Goal: Task Accomplishment & Management: Use online tool/utility

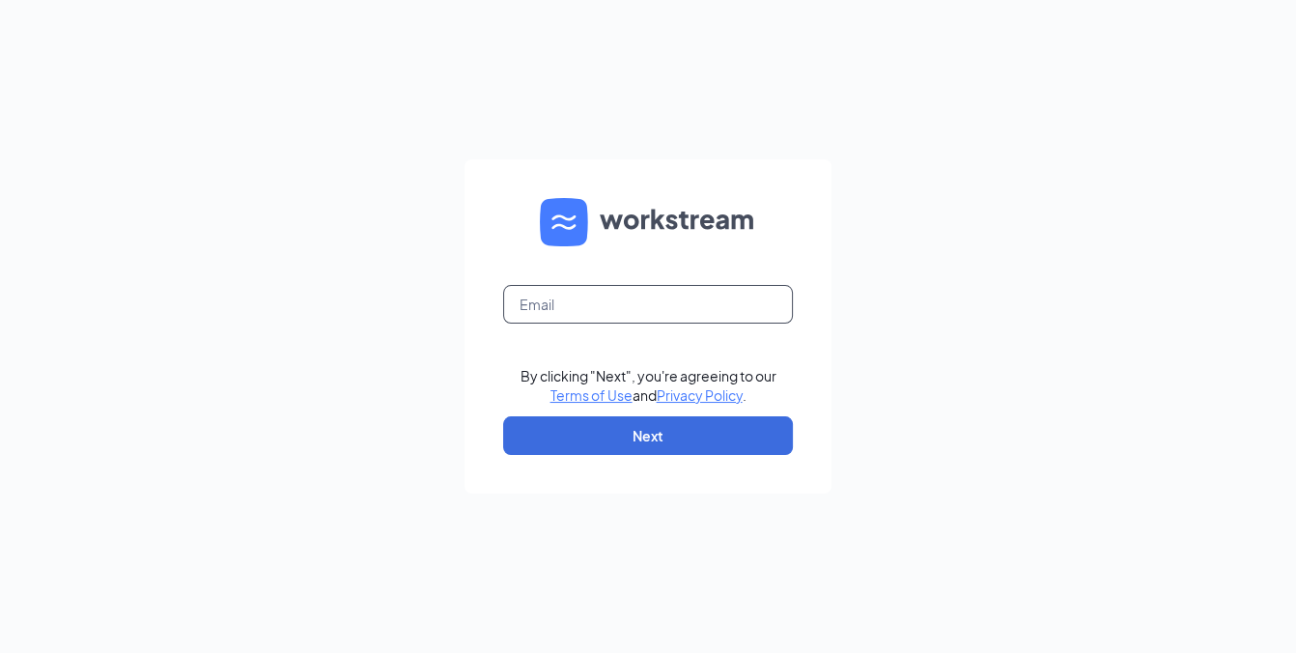
click at [598, 307] on input "text" at bounding box center [648, 304] width 290 height 39
type input "jason@topekalovescfa.com"
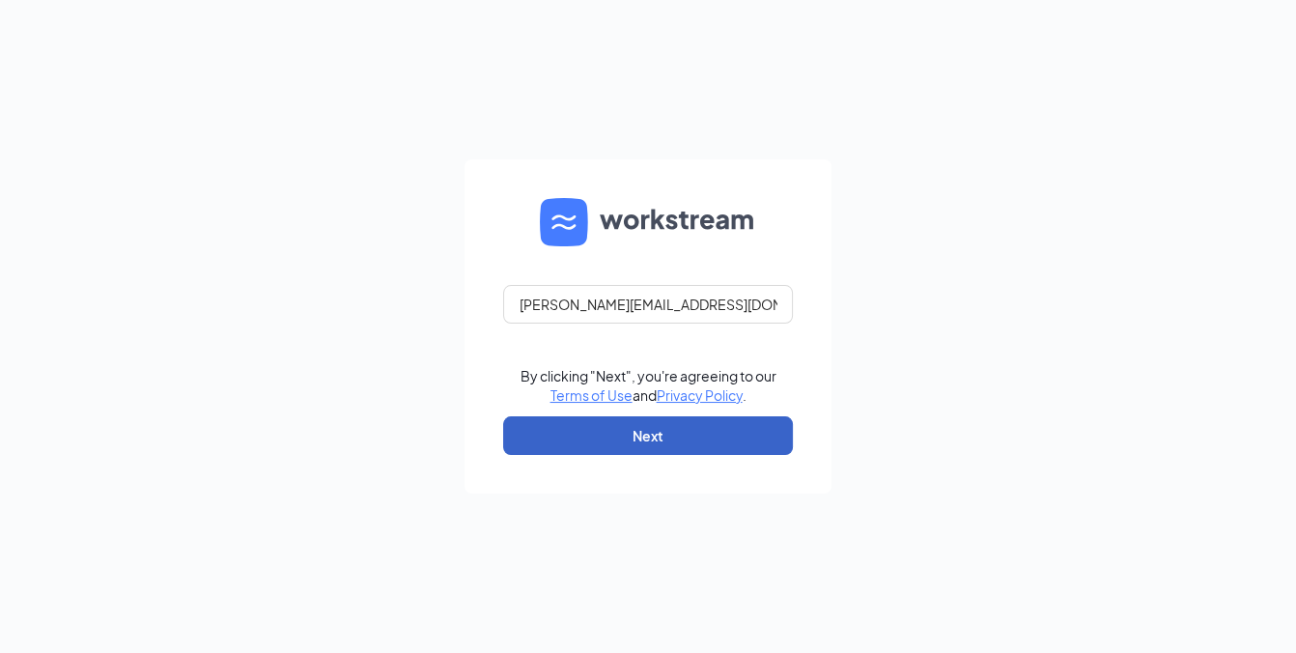
click at [636, 444] on button "Next" at bounding box center [648, 435] width 290 height 39
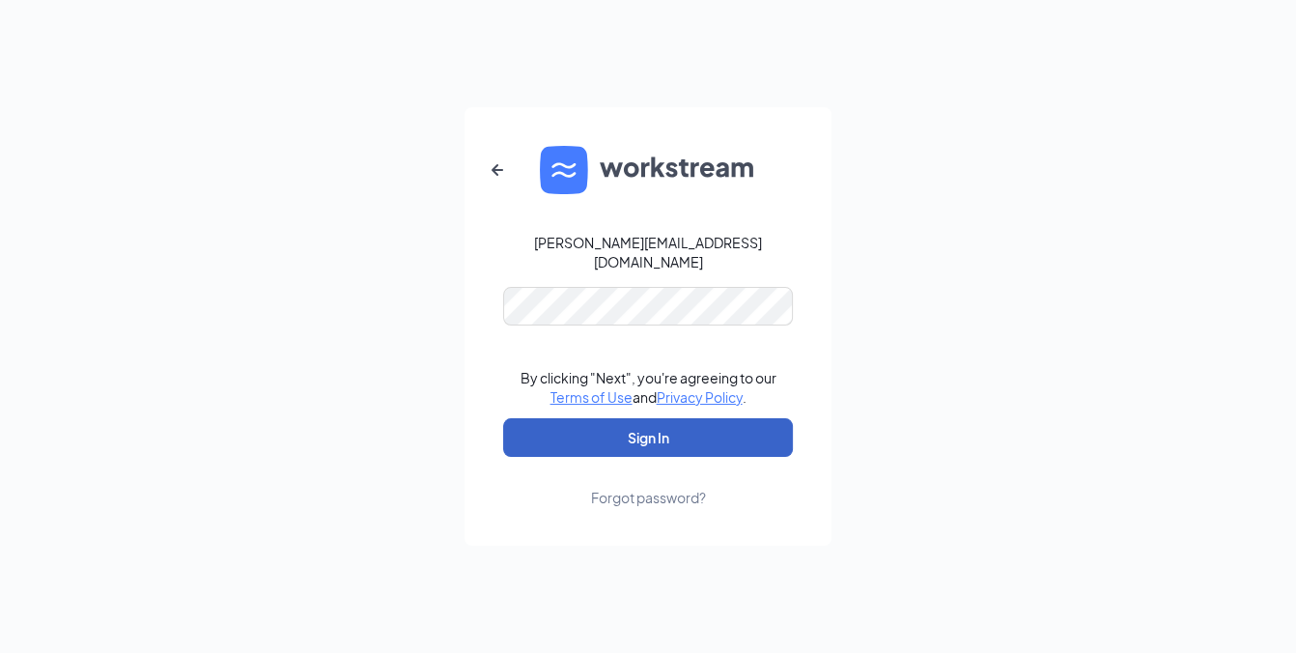
drag, startPoint x: 595, startPoint y: 430, endPoint x: 596, endPoint y: 412, distance: 17.4
click at [595, 425] on button "Sign In" at bounding box center [648, 437] width 290 height 39
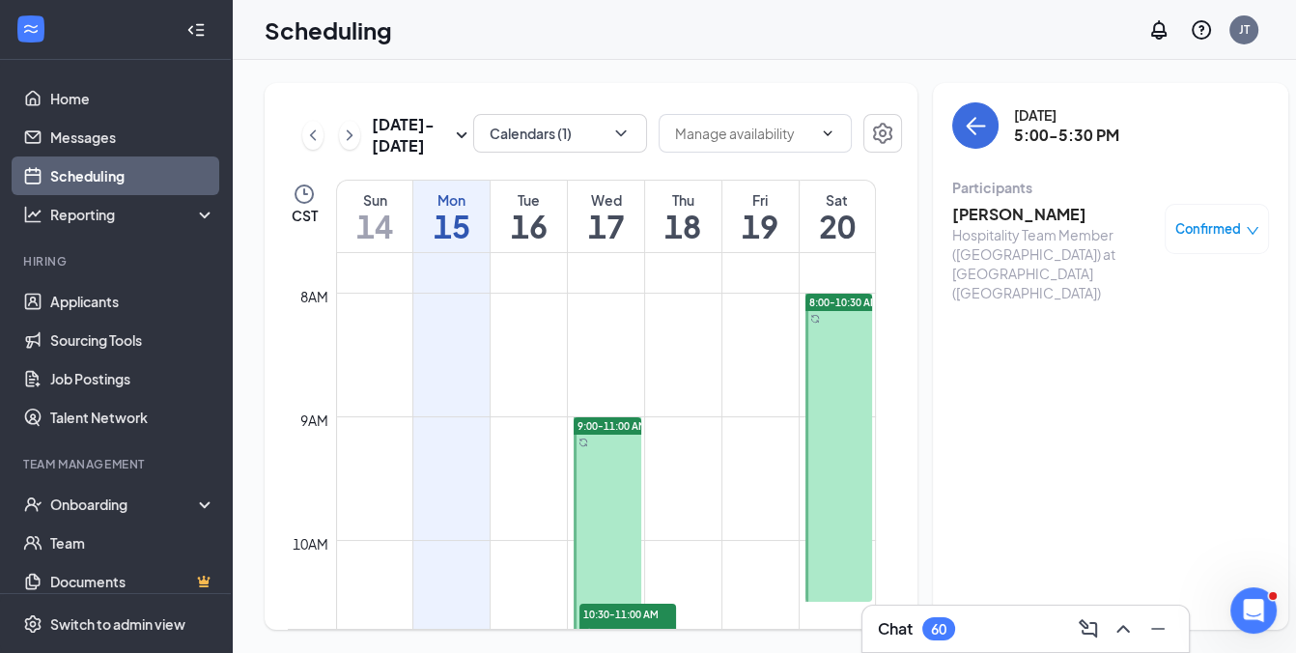
scroll to position [1333, 0]
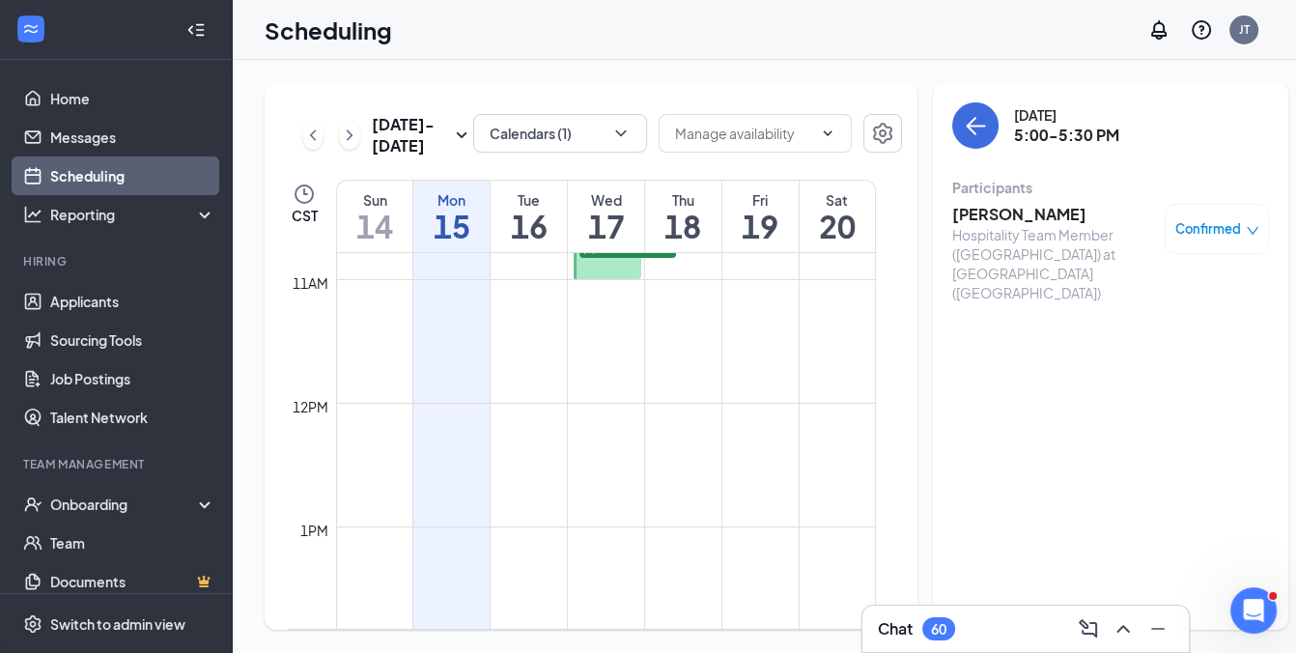
click at [1014, 585] on div "[DATE] 5:00-5:30 PM Participants [PERSON_NAME] Hospitality Team Member ([GEOGRA…" at bounding box center [1110, 356] width 355 height 546
